Goal: Task Accomplishment & Management: Complete application form

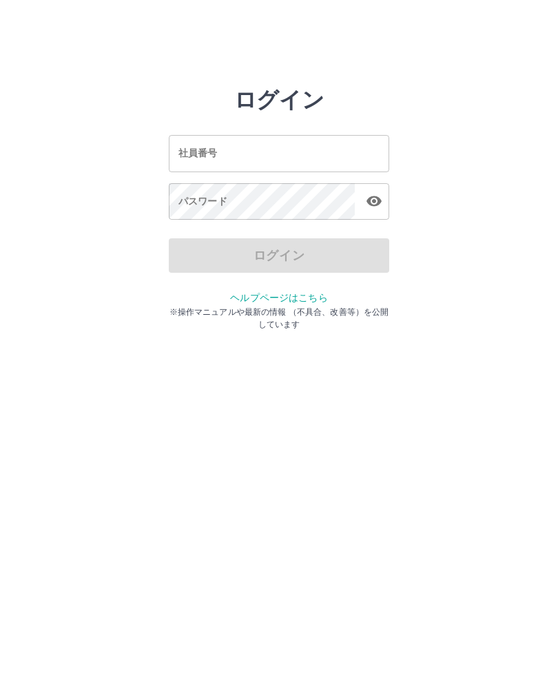
click at [253, 160] on input "社員番号" at bounding box center [279, 153] width 220 height 36
type input "*"
type input "*******"
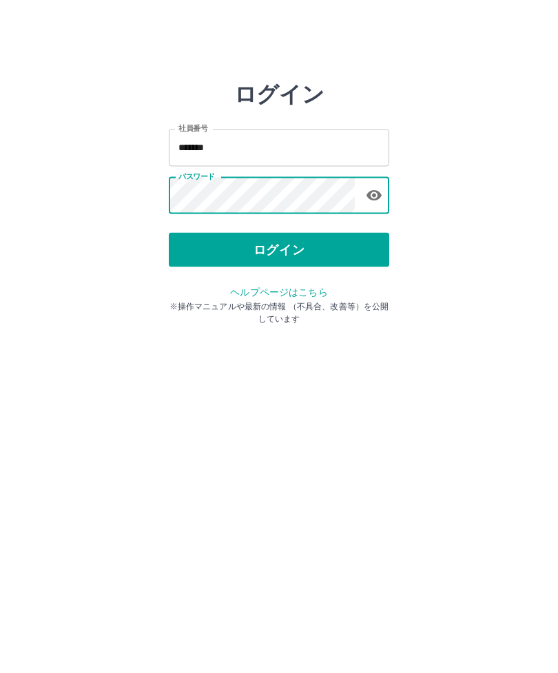
click at [274, 251] on button "ログイン" at bounding box center [279, 255] width 220 height 34
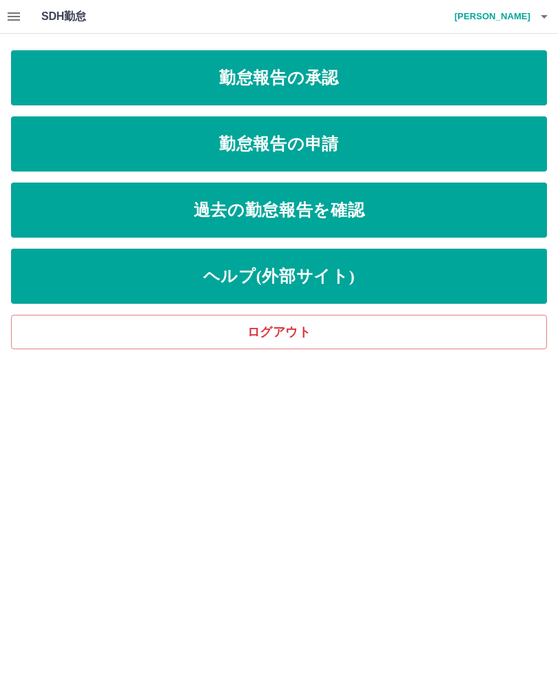
click at [309, 160] on link "勤怠報告の申請" at bounding box center [279, 143] width 536 height 55
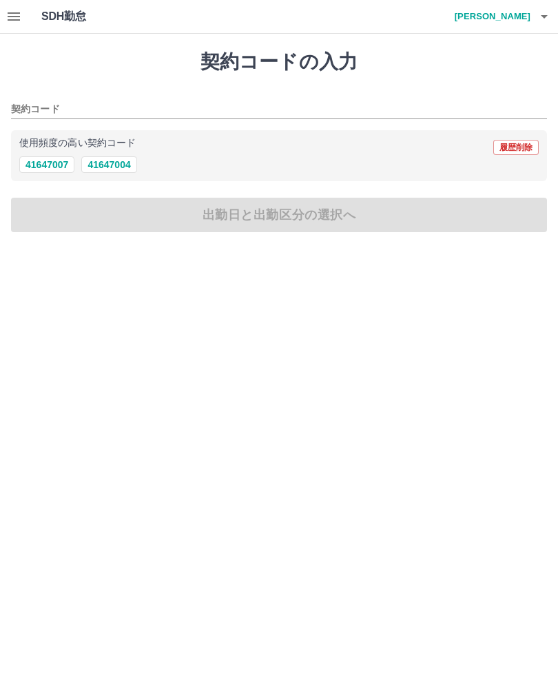
click at [60, 163] on button "41647007" at bounding box center [46, 164] width 55 height 17
type input "********"
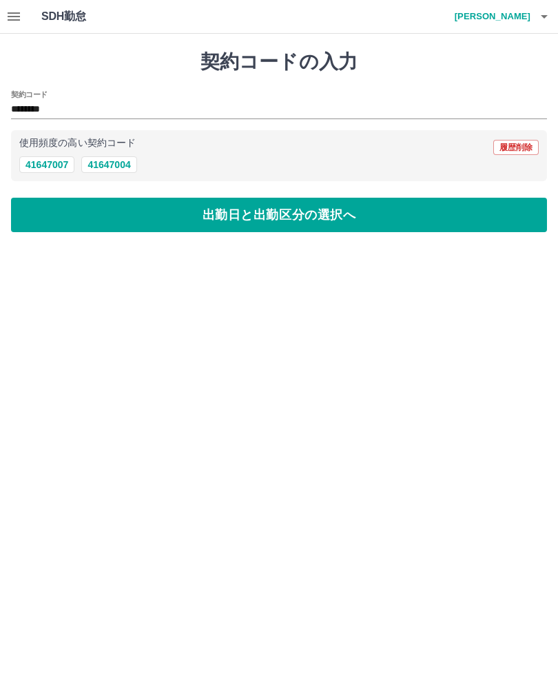
click at [310, 215] on button "出勤日と出勤区分の選択へ" at bounding box center [279, 215] width 536 height 34
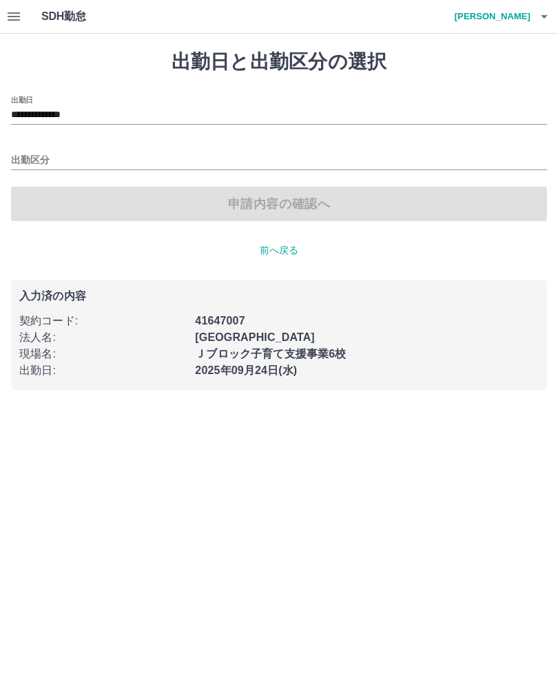
click at [30, 158] on input "出勤区分" at bounding box center [279, 160] width 536 height 17
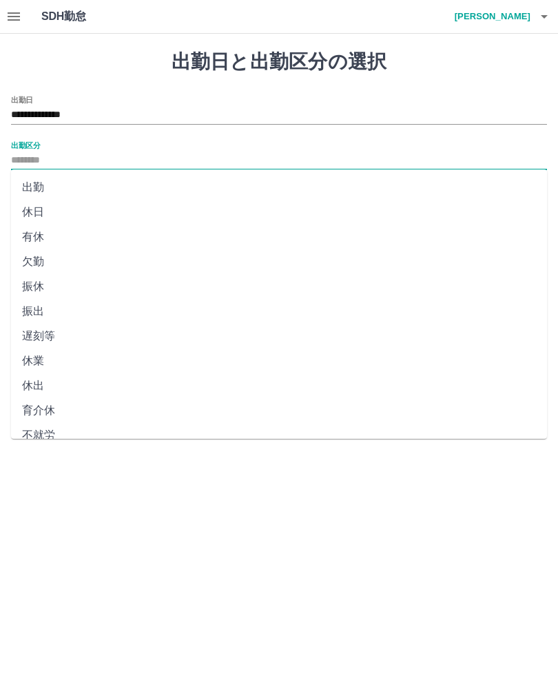
click at [29, 189] on li "出勤" at bounding box center [279, 187] width 536 height 25
type input "**"
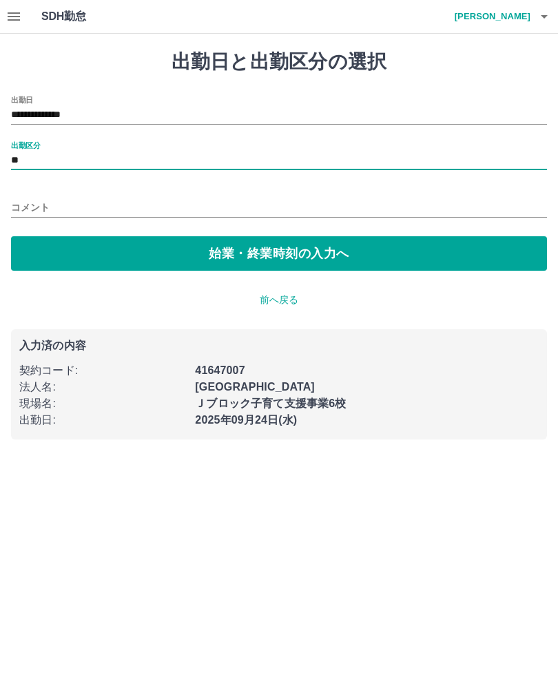
click at [284, 253] on button "始業・終業時刻の入力へ" at bounding box center [279, 253] width 536 height 34
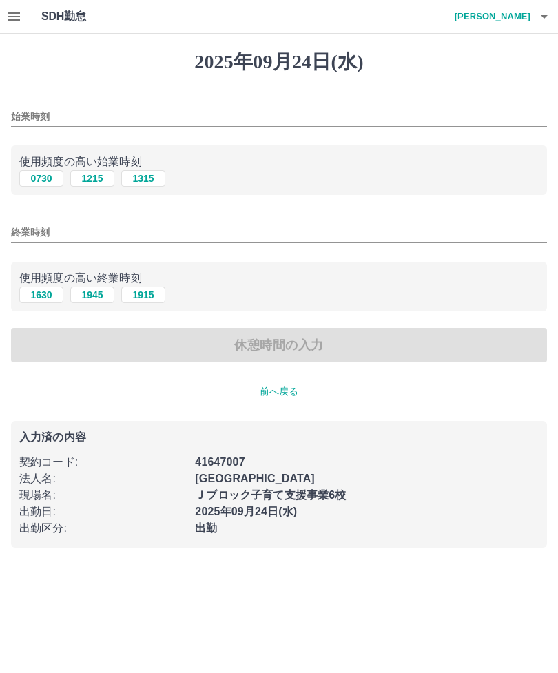
click at [42, 113] on input "始業時刻" at bounding box center [279, 117] width 536 height 20
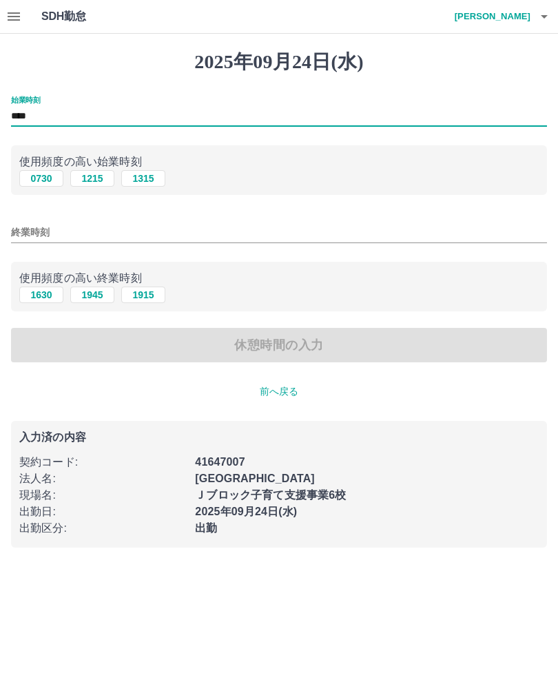
type input "****"
click at [34, 225] on input "終業時刻" at bounding box center [279, 232] width 536 height 20
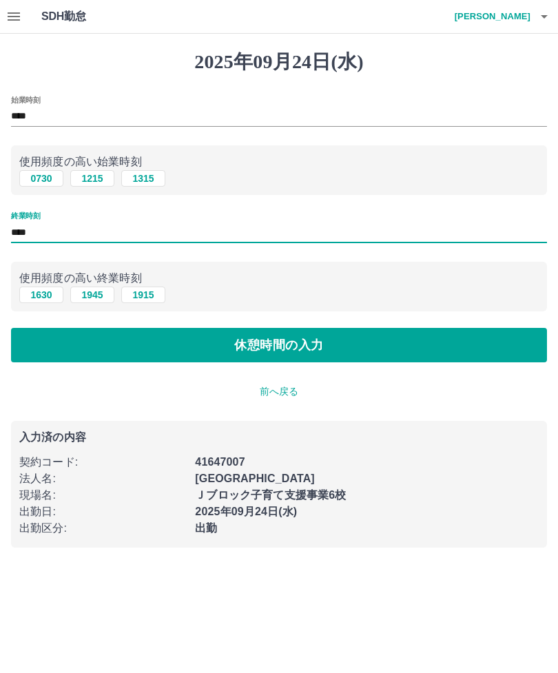
type input "****"
click at [329, 342] on button "休憩時間の入力" at bounding box center [279, 345] width 536 height 34
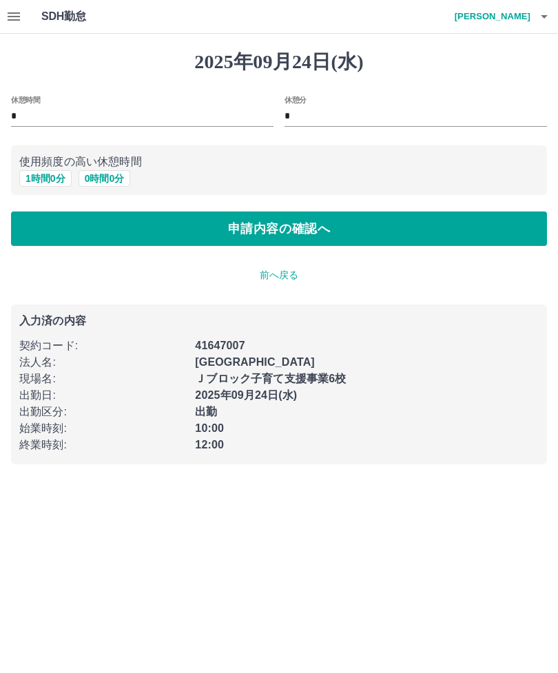
click at [336, 230] on button "申請内容の確認へ" at bounding box center [279, 228] width 536 height 34
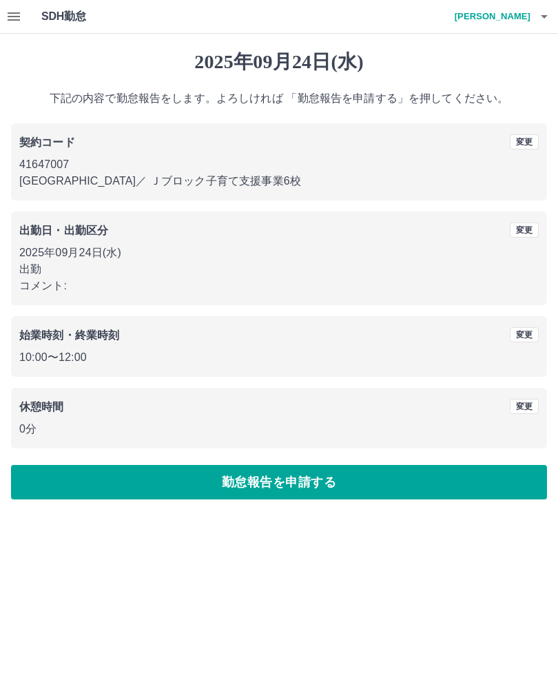
click at [348, 477] on button "勤怠報告を申請する" at bounding box center [279, 482] width 536 height 34
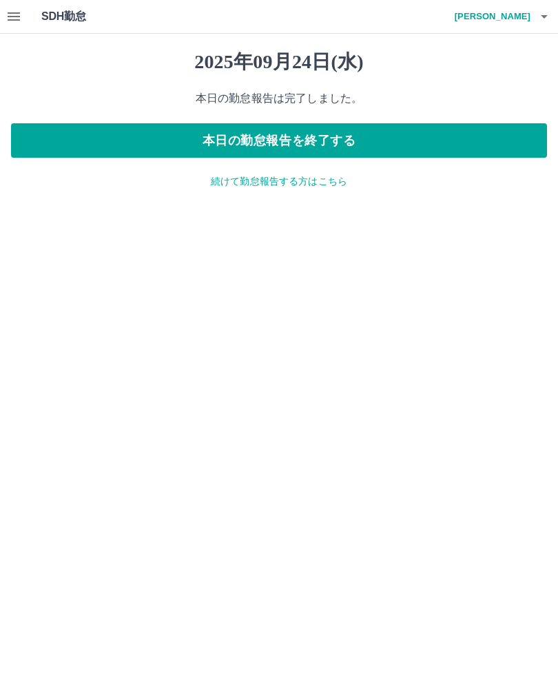
click at [291, 180] on p "続けて勤怠報告する方はこちら" at bounding box center [279, 181] width 536 height 14
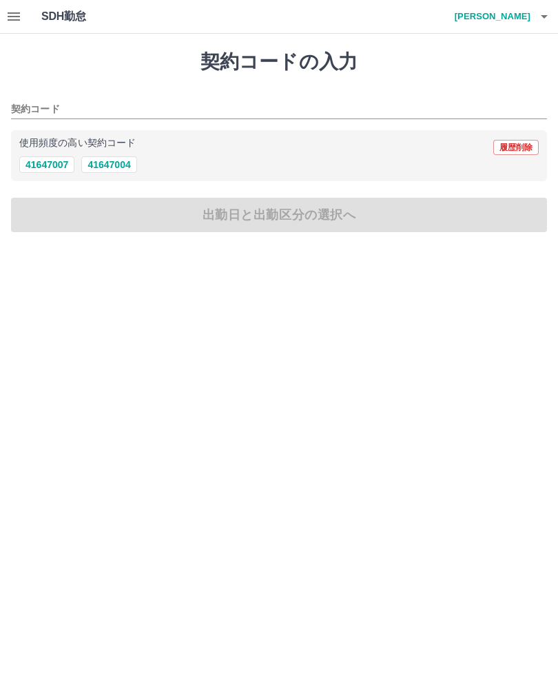
click at [118, 161] on button "41647004" at bounding box center [108, 164] width 55 height 17
type input "********"
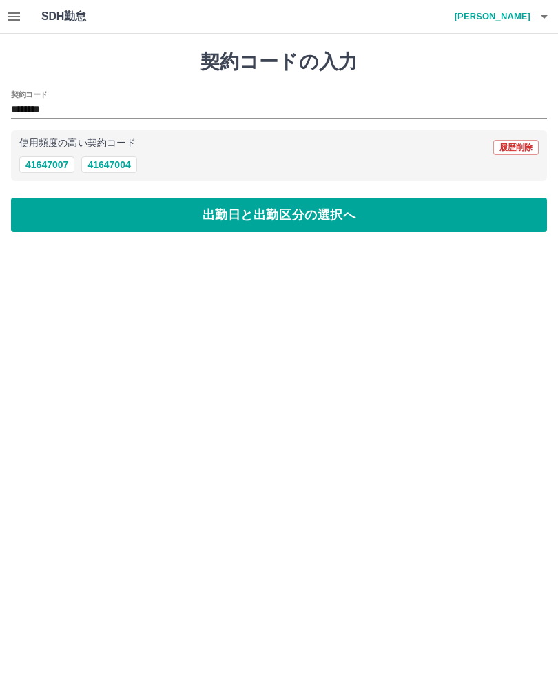
click at [315, 217] on button "出勤日と出勤区分の選択へ" at bounding box center [279, 215] width 536 height 34
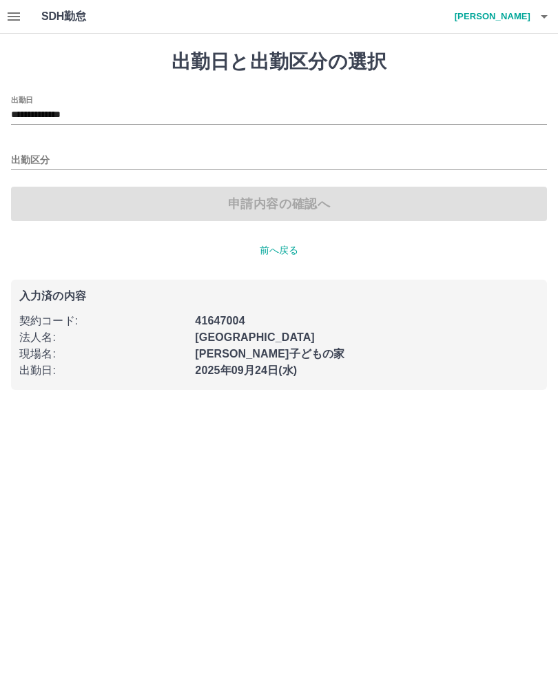
click at [288, 202] on div "申請内容の確認へ" at bounding box center [279, 204] width 536 height 34
click at [33, 156] on input "出勤区分" at bounding box center [279, 160] width 536 height 17
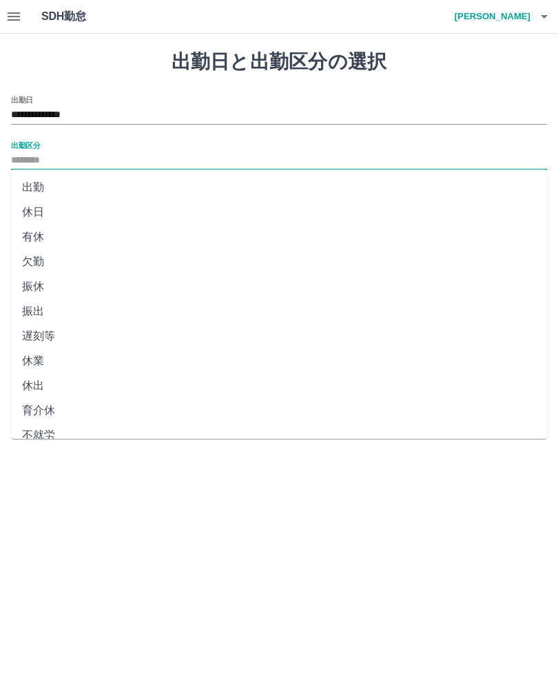
click at [38, 182] on li "出勤" at bounding box center [279, 187] width 536 height 25
type input "**"
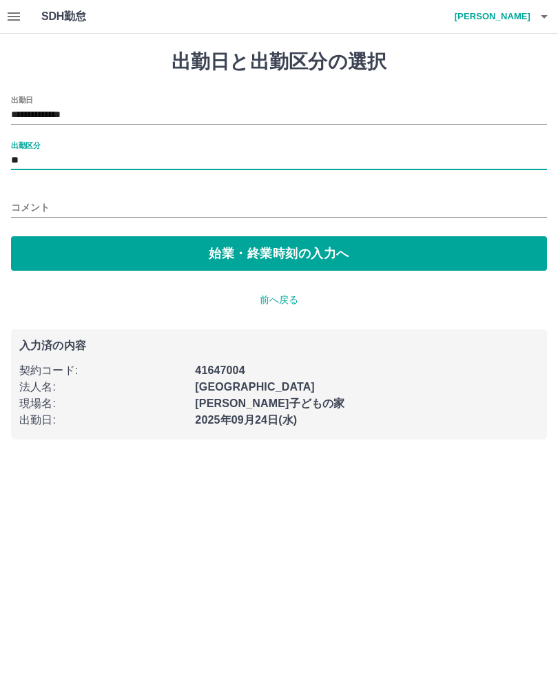
click at [280, 252] on button "始業・終業時刻の入力へ" at bounding box center [279, 253] width 536 height 34
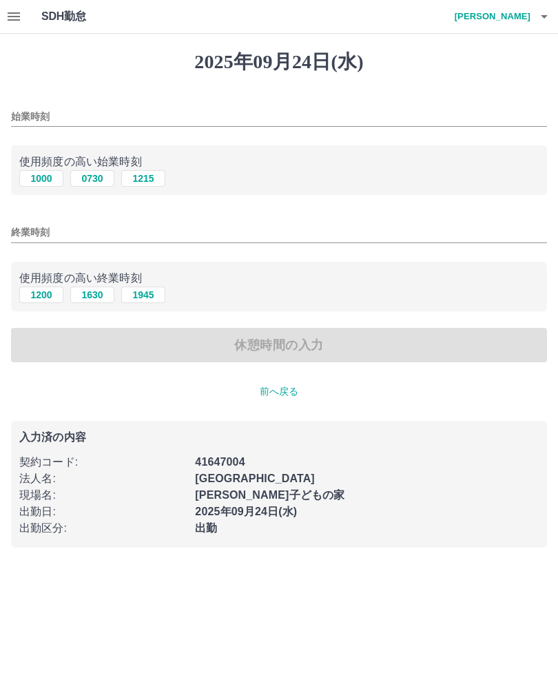
click at [42, 107] on input "始業時刻" at bounding box center [279, 117] width 536 height 20
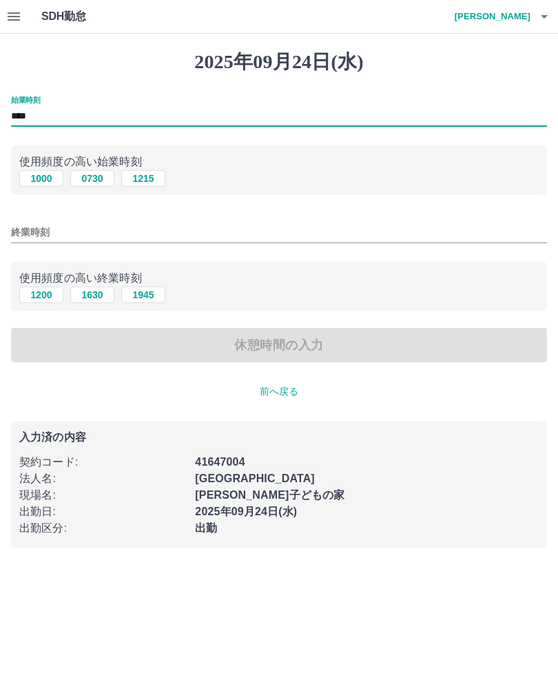
type input "****"
click at [65, 233] on input "終業時刻" at bounding box center [279, 232] width 536 height 20
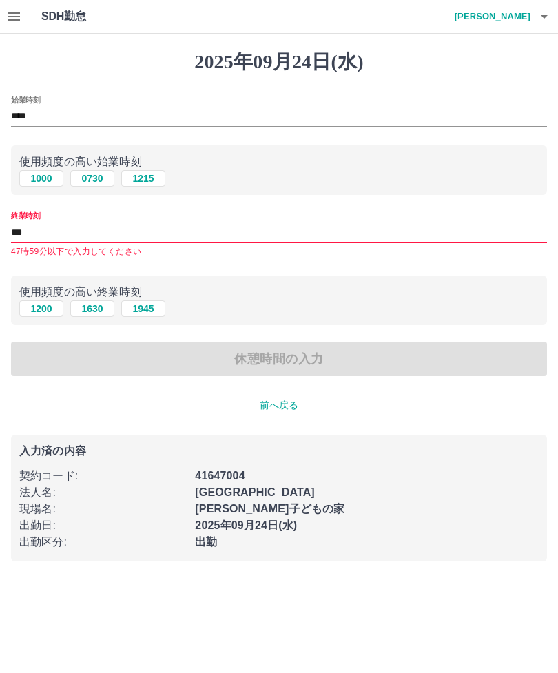
type input "****"
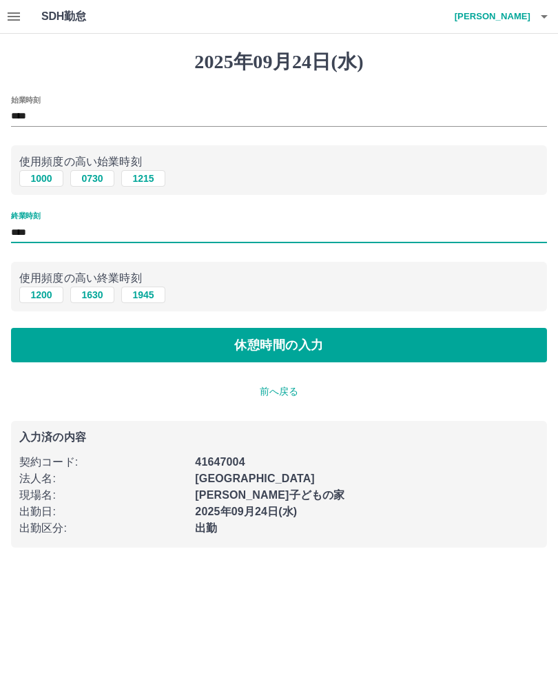
click at [282, 346] on button "休憩時間の入力" at bounding box center [279, 345] width 536 height 34
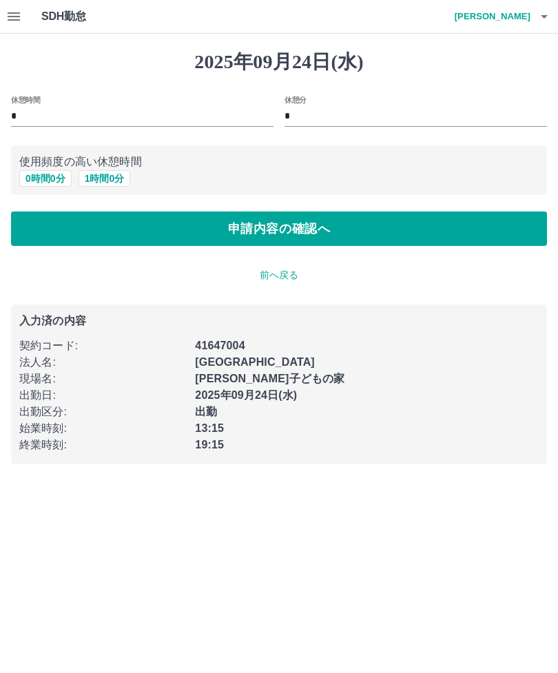
click at [319, 232] on button "申請内容の確認へ" at bounding box center [279, 228] width 536 height 34
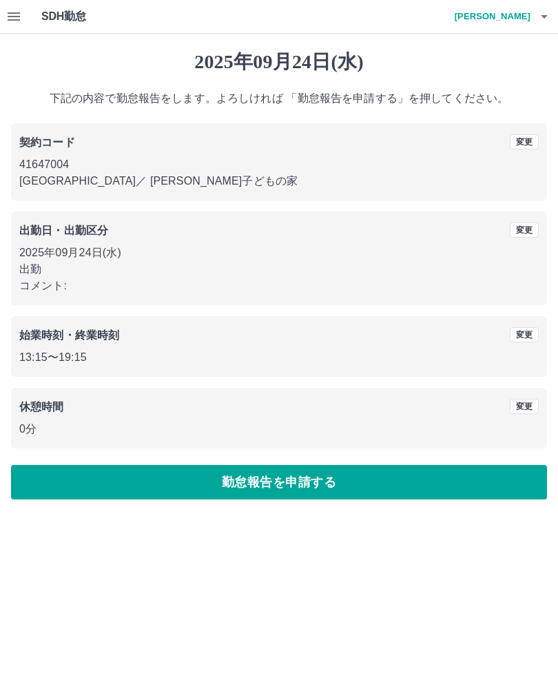
click at [316, 479] on button "勤怠報告を申請する" at bounding box center [279, 482] width 536 height 34
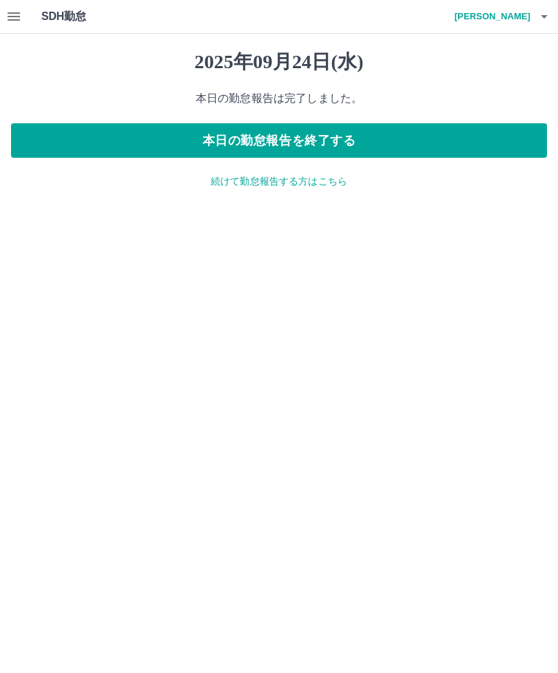
click at [9, 14] on icon "button" at bounding box center [14, 16] width 12 height 8
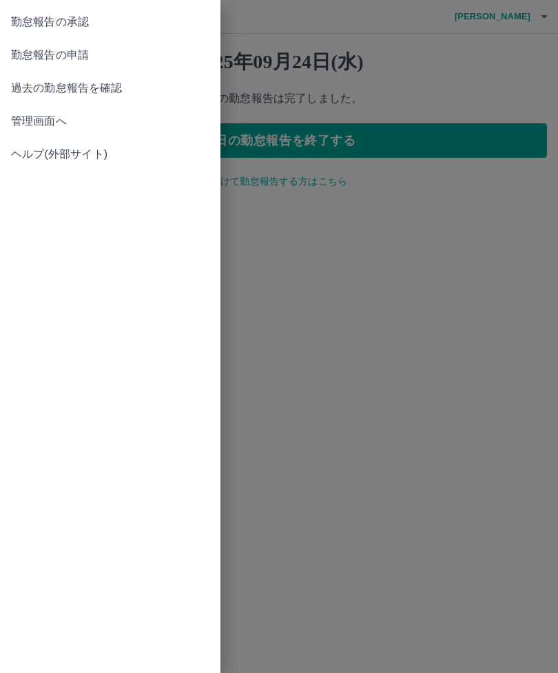
click at [83, 24] on span "勤怠報告の承認" at bounding box center [110, 22] width 198 height 17
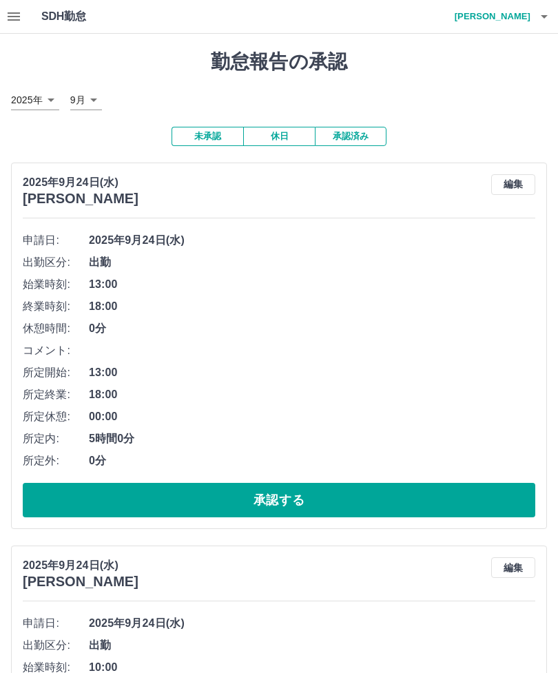
click at [289, 489] on button "承認する" at bounding box center [279, 500] width 512 height 34
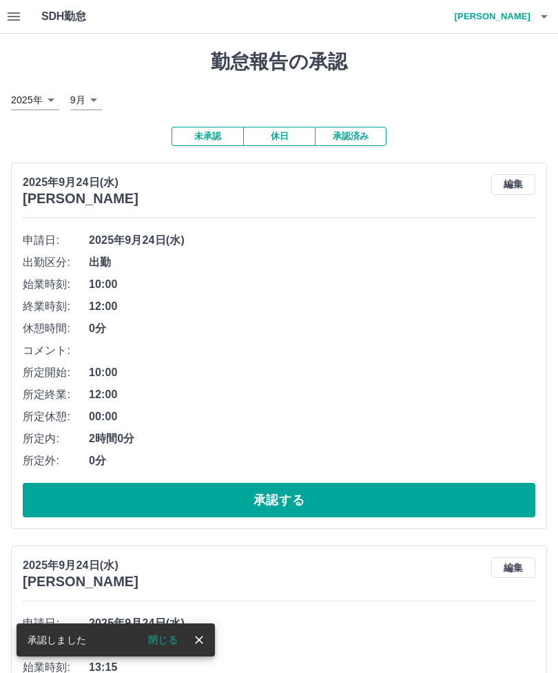
click at [287, 493] on button "承認する" at bounding box center [279, 500] width 512 height 34
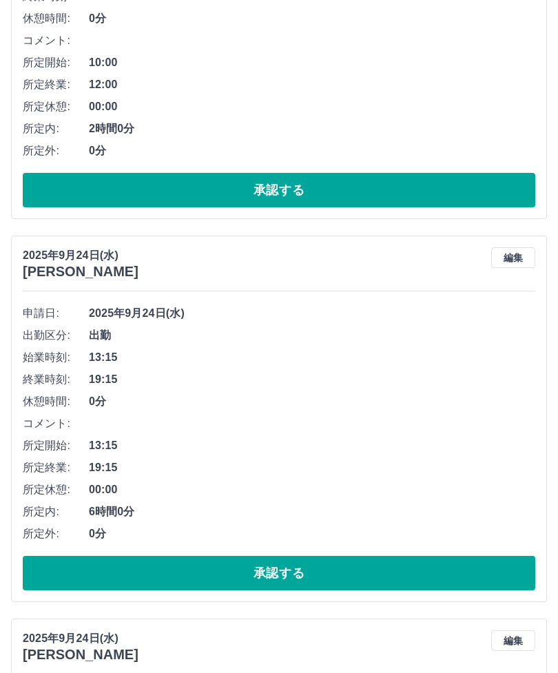
click at [277, 578] on button "承認する" at bounding box center [279, 573] width 512 height 34
click at [282, 566] on button "承認する" at bounding box center [279, 573] width 512 height 34
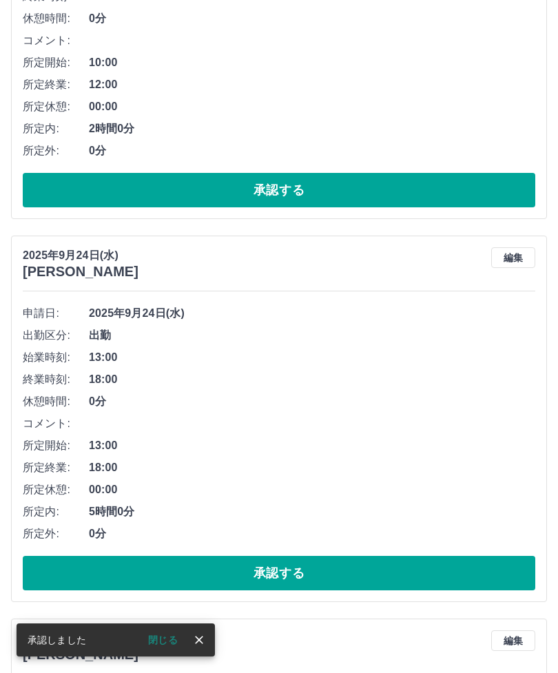
click at [286, 569] on button "承認する" at bounding box center [279, 573] width 512 height 34
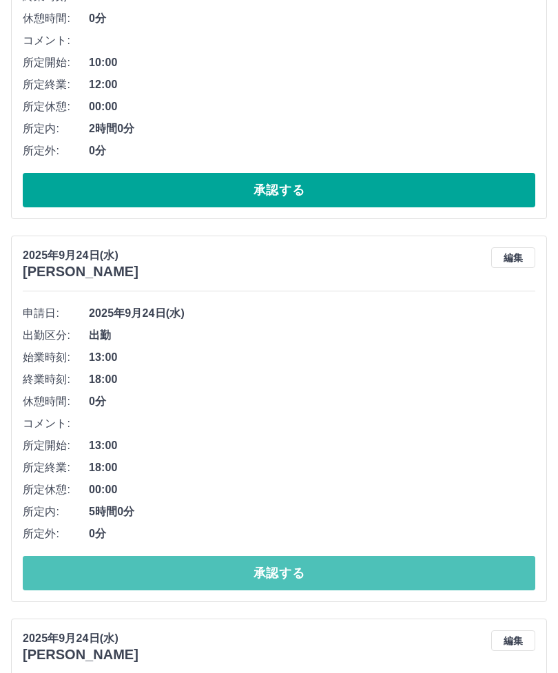
click at [297, 573] on button "承認する" at bounding box center [279, 573] width 512 height 34
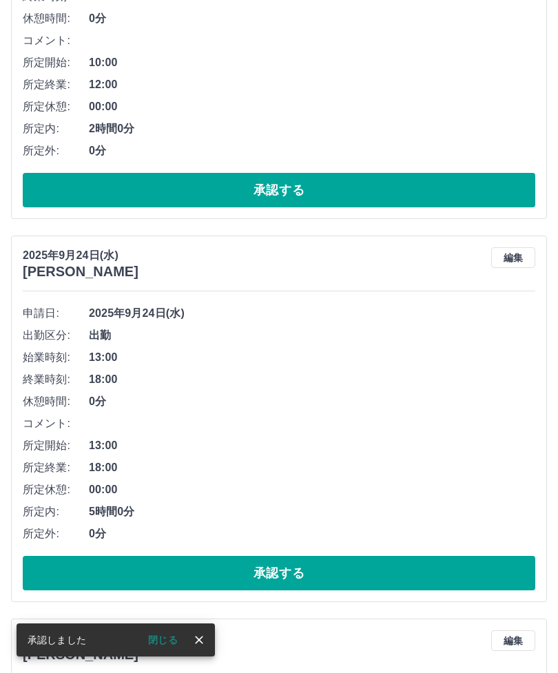
click at [288, 572] on button "承認する" at bounding box center [279, 573] width 512 height 34
click at [282, 572] on button "承認する" at bounding box center [279, 573] width 512 height 34
click at [293, 565] on button "承認する" at bounding box center [279, 573] width 512 height 34
click at [291, 568] on button "承認する" at bounding box center [279, 573] width 512 height 34
click at [290, 570] on button "承認する" at bounding box center [279, 573] width 512 height 34
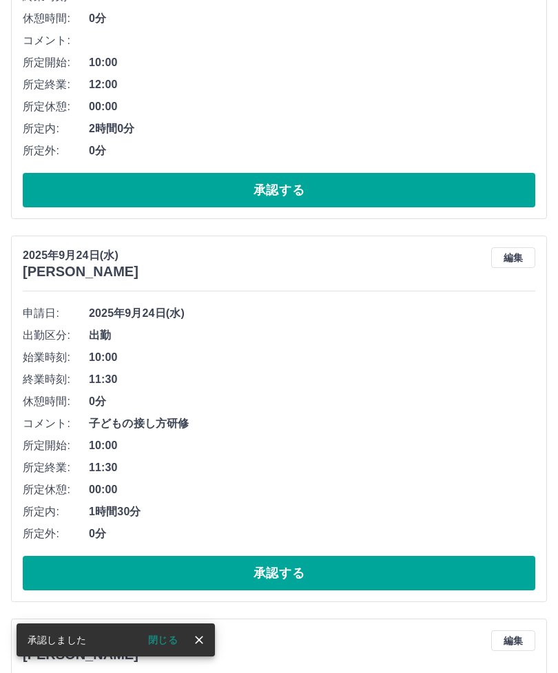
click at [292, 567] on button "承認する" at bounding box center [279, 573] width 512 height 34
click at [291, 569] on button "承認する" at bounding box center [279, 573] width 512 height 34
click at [302, 562] on button "承認する" at bounding box center [279, 573] width 512 height 34
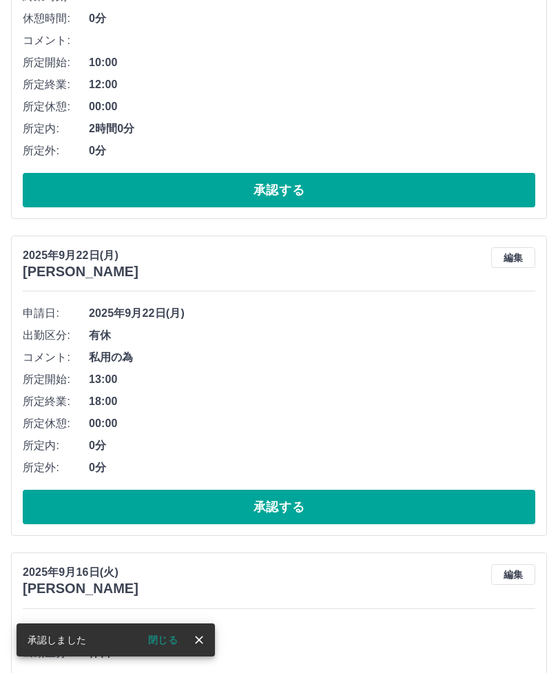
click at [289, 511] on button "承認する" at bounding box center [279, 507] width 512 height 34
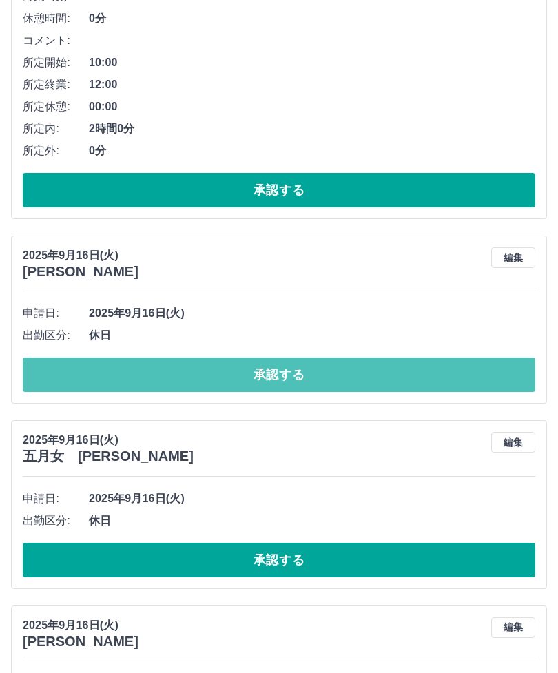
click at [297, 372] on button "承認する" at bounding box center [279, 374] width 512 height 34
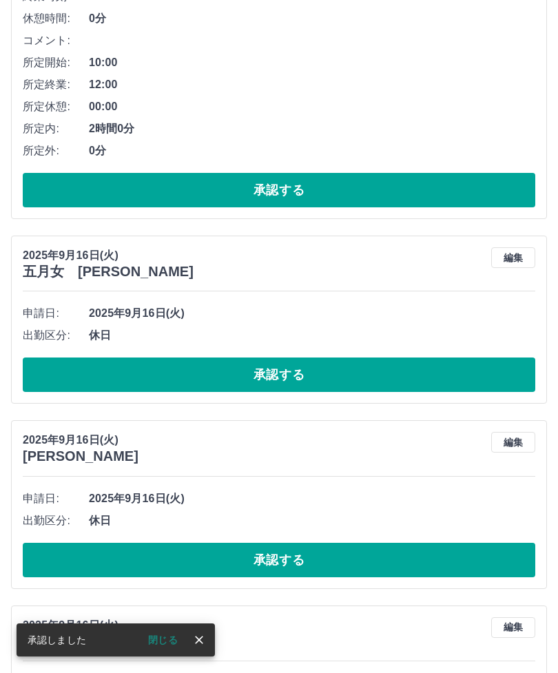
click at [294, 371] on button "承認する" at bounding box center [279, 374] width 512 height 34
click at [289, 558] on button "承認する" at bounding box center [279, 560] width 512 height 34
click at [298, 368] on button "承認する" at bounding box center [279, 374] width 512 height 34
click at [284, 558] on button "承認する" at bounding box center [279, 560] width 512 height 34
click at [283, 376] on button "承認する" at bounding box center [279, 374] width 512 height 34
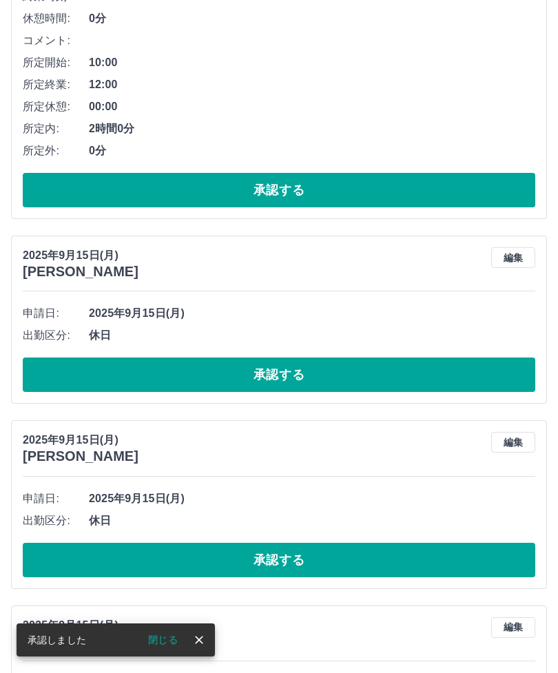
click at [281, 377] on button "承認する" at bounding box center [279, 374] width 512 height 34
click at [294, 378] on button "承認する" at bounding box center [279, 374] width 512 height 34
click at [289, 375] on button "承認する" at bounding box center [279, 374] width 512 height 34
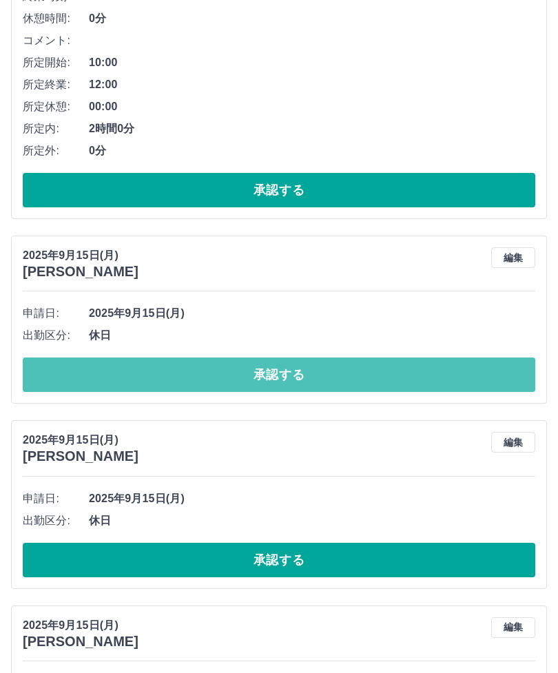
click at [284, 378] on button "承認する" at bounding box center [279, 374] width 512 height 34
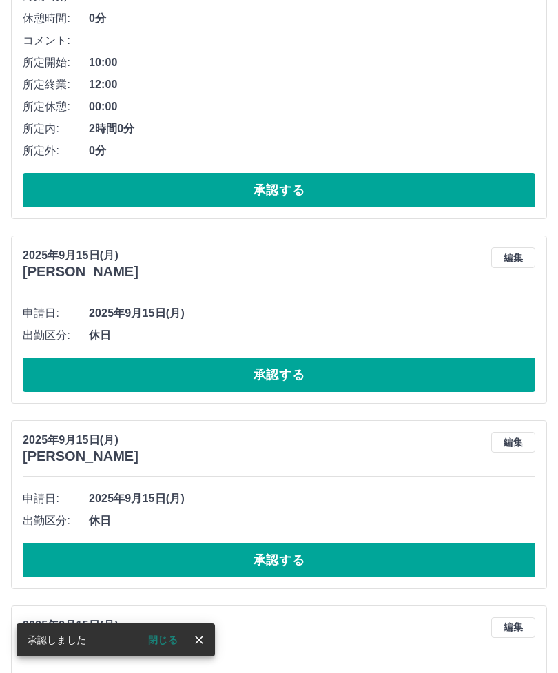
click at [286, 379] on button "承認する" at bounding box center [279, 374] width 512 height 34
click at [264, 388] on button "承認する" at bounding box center [279, 374] width 512 height 34
click at [277, 377] on button "承認する" at bounding box center [279, 374] width 512 height 34
click at [279, 375] on button "承認する" at bounding box center [279, 374] width 512 height 34
click at [291, 377] on button "承認する" at bounding box center [279, 374] width 512 height 34
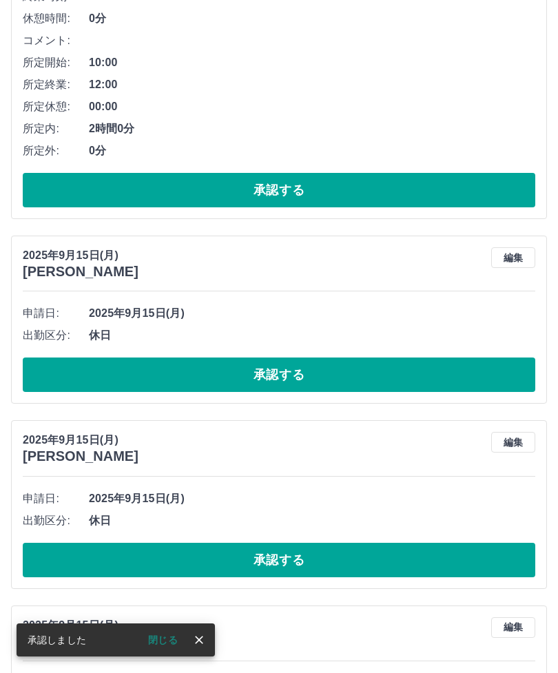
click at [282, 376] on button "承認する" at bounding box center [279, 374] width 512 height 34
click at [287, 375] on button "承認する" at bounding box center [279, 374] width 512 height 34
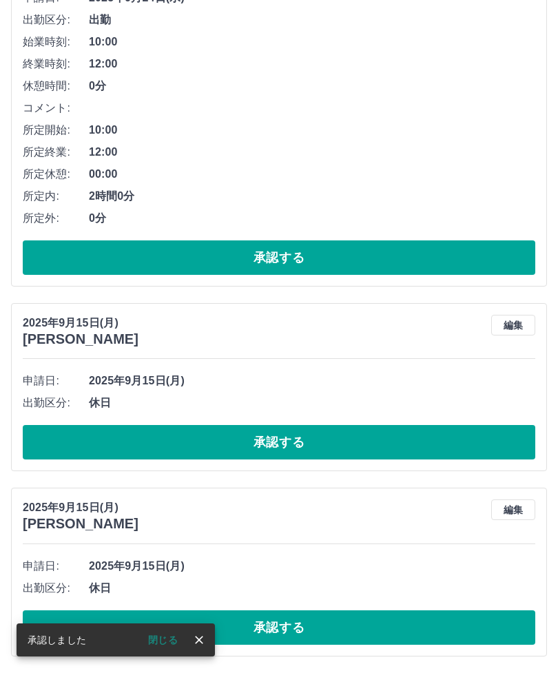
scroll to position [196, 0]
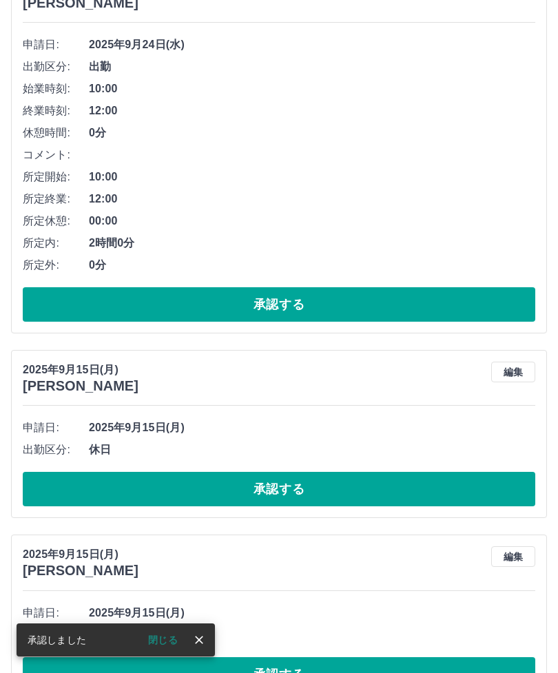
click at [280, 481] on button "承認する" at bounding box center [279, 489] width 512 height 34
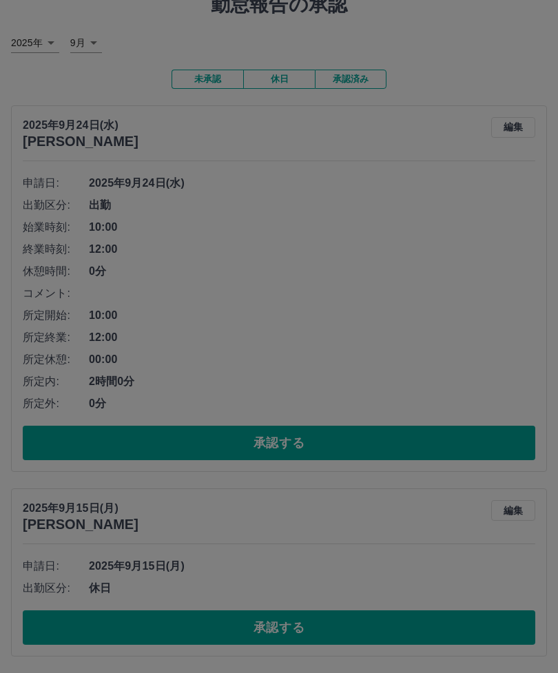
scroll to position [11, 0]
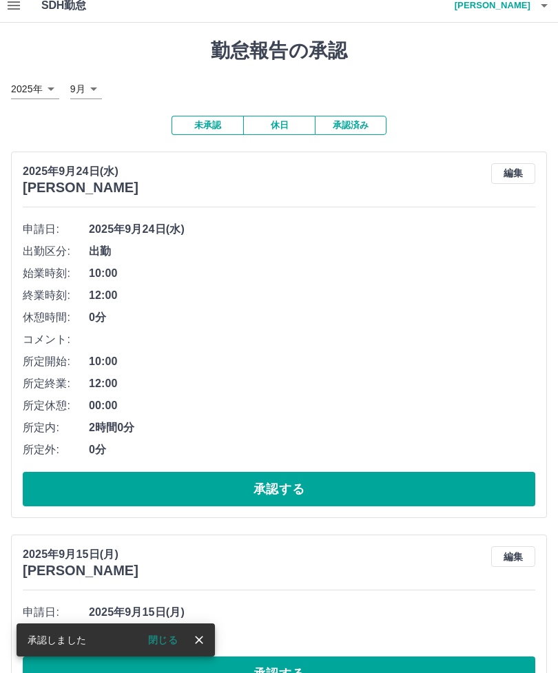
click at [289, 672] on button "承認する" at bounding box center [279, 673] width 512 height 34
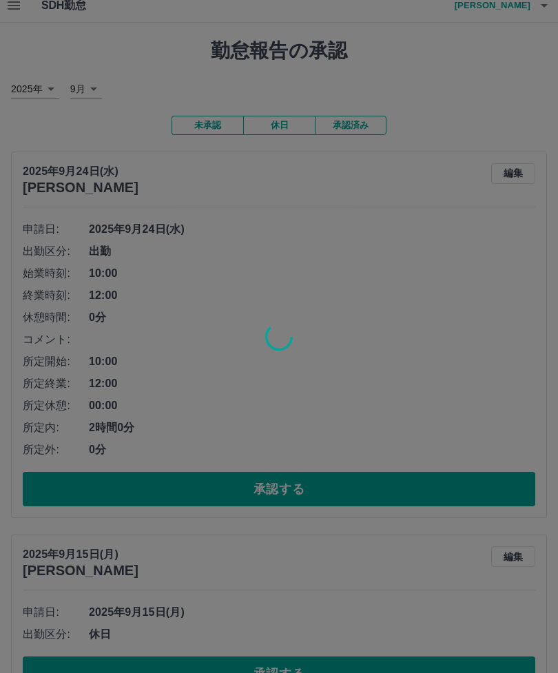
scroll to position [0, 0]
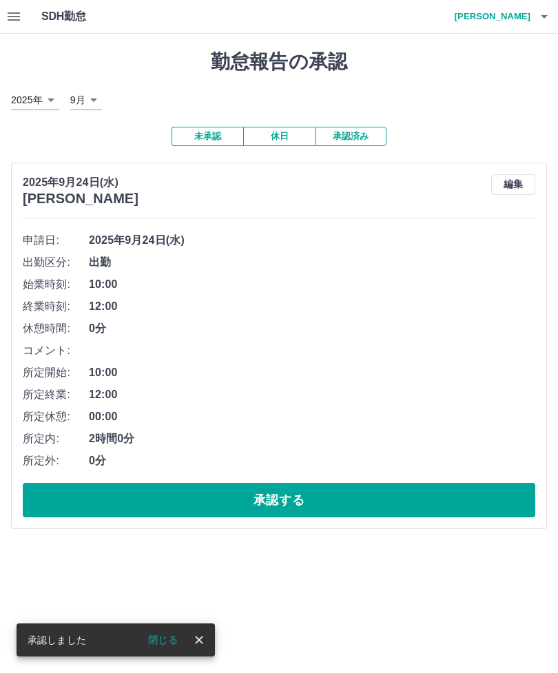
click at [536, 9] on icon "button" at bounding box center [544, 16] width 17 height 17
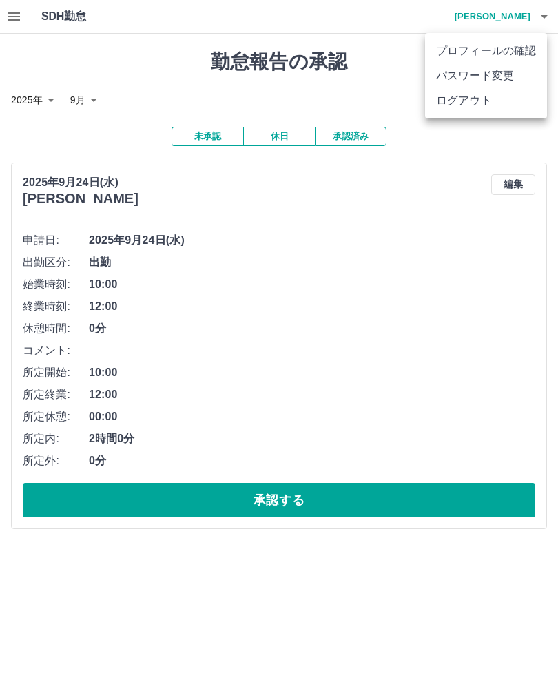
click at [485, 106] on li "ログアウト" at bounding box center [486, 100] width 122 height 25
